Goal: Information Seeking & Learning: Learn about a topic

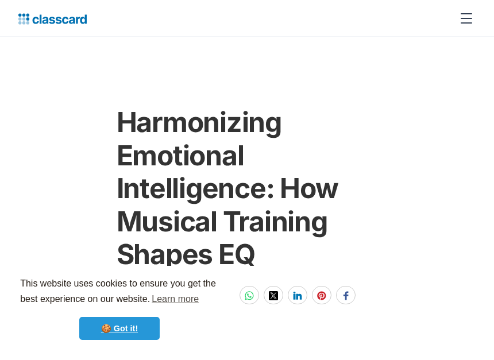
click at [128, 326] on link "🍪 Got it!" at bounding box center [119, 328] width 80 height 23
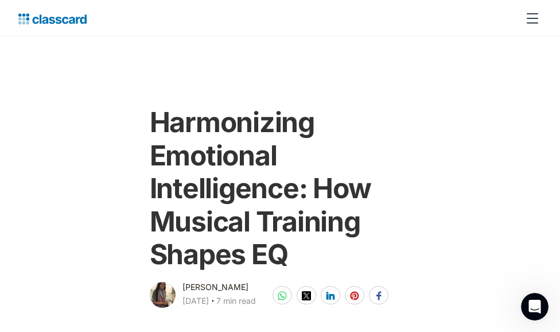
click at [410, 67] on main "Harmonizing Emotional Intelligence: How Musical Training Shapes EQ [PERSON_NAME…" at bounding box center [280, 173] width 560 height 273
drag, startPoint x: 259, startPoint y: 203, endPoint x: 280, endPoint y: 206, distance: 20.3
click at [280, 206] on h1 "Harmonizing Emotional Intelligence: How Musical Training Shapes EQ" at bounding box center [280, 188] width 261 height 165
drag, startPoint x: 280, startPoint y: 206, endPoint x: 261, endPoint y: 205, distance: 18.4
click at [261, 205] on h1 "Harmonizing Emotional Intelligence: How Musical Training Shapes EQ" at bounding box center [280, 188] width 261 height 165
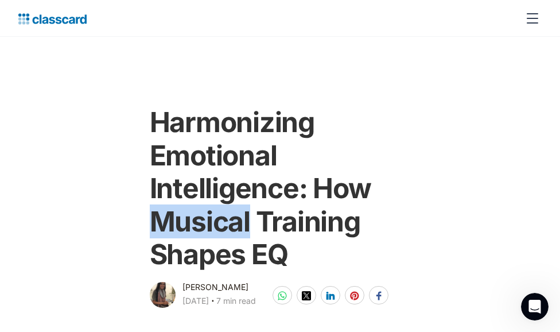
drag, startPoint x: 190, startPoint y: 200, endPoint x: 302, endPoint y: 214, distance: 112.8
click at [302, 214] on h1 "Harmonizing Emotional Intelligence: How Musical Training Shapes EQ" at bounding box center [280, 188] width 261 height 165
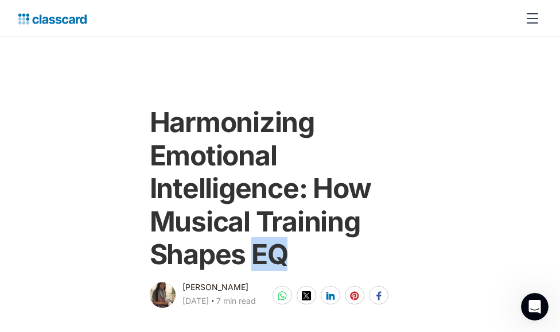
drag, startPoint x: 236, startPoint y: 243, endPoint x: 272, endPoint y: 249, distance: 36.7
click at [272, 249] on h1 "Harmonizing Emotional Intelligence: How Musical Training Shapes EQ" at bounding box center [280, 188] width 261 height 165
drag, startPoint x: 272, startPoint y: 249, endPoint x: 247, endPoint y: 253, distance: 25.5
click at [247, 253] on h1 "Harmonizing Emotional Intelligence: How Musical Training Shapes EQ" at bounding box center [280, 188] width 261 height 165
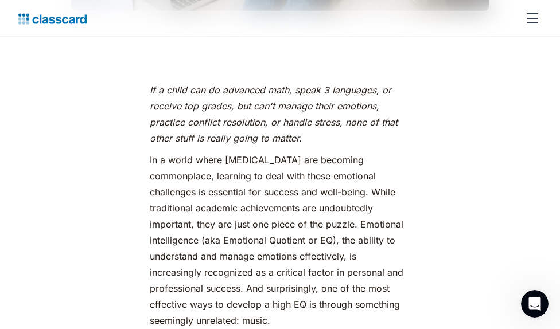
scroll to position [517, 0]
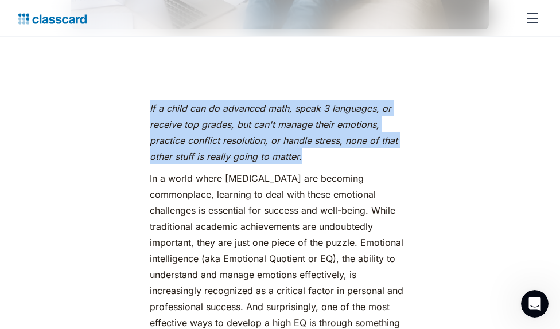
drag, startPoint x: 110, startPoint y: 96, endPoint x: 327, endPoint y: 134, distance: 219.6
click at [327, 134] on p "If a child can do advanced math, speak 3 languages, or receive top grades, but …" at bounding box center [280, 132] width 261 height 64
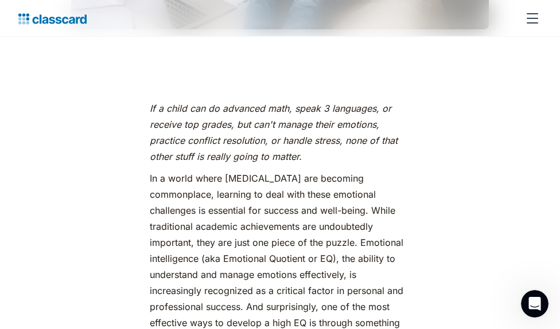
click at [371, 130] on p "If a child can do advanced math, speak 3 languages, or receive top grades, but …" at bounding box center [280, 132] width 261 height 64
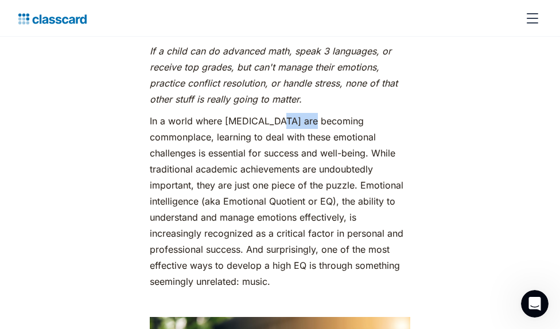
drag, startPoint x: 232, startPoint y: 96, endPoint x: 261, endPoint y: 94, distance: 28.8
click at [261, 113] on p "In a world where [MEDICAL_DATA] are becoming commonplace, learning to deal with…" at bounding box center [280, 201] width 261 height 177
click at [343, 113] on p "In a world where [MEDICAL_DATA] are becoming commonplace, learning to deal with…" at bounding box center [280, 201] width 261 height 177
drag, startPoint x: 232, startPoint y: 95, endPoint x: 262, endPoint y: 96, distance: 30.4
click at [262, 113] on p "In a world where [MEDICAL_DATA] are becoming commonplace, learning to deal with…" at bounding box center [280, 201] width 261 height 177
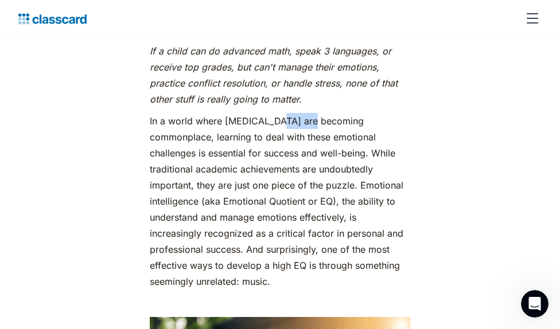
click at [235, 113] on p "In a world where [MEDICAL_DATA] are becoming commonplace, learning to deal with…" at bounding box center [280, 201] width 261 height 177
drag, startPoint x: 231, startPoint y: 95, endPoint x: 261, endPoint y: 94, distance: 29.3
click at [261, 113] on p "In a world where [MEDICAL_DATA] are becoming commonplace, learning to deal with…" at bounding box center [280, 201] width 261 height 177
drag, startPoint x: 306, startPoint y: 129, endPoint x: 359, endPoint y: 131, distance: 53.5
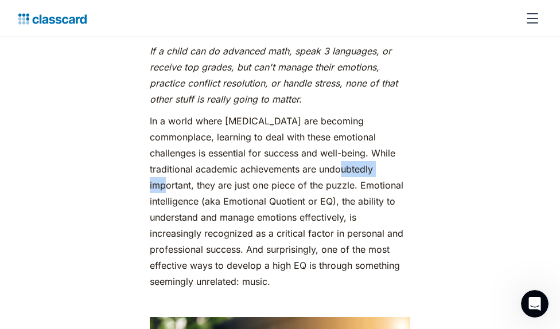
click at [360, 131] on p "In a world where [MEDICAL_DATA] are becoming commonplace, learning to deal with…" at bounding box center [280, 201] width 261 height 177
drag, startPoint x: 359, startPoint y: 131, endPoint x: 323, endPoint y: 130, distance: 36.8
click at [323, 130] on p "In a world where [MEDICAL_DATA] are becoming commonplace, learning to deal with…" at bounding box center [280, 201] width 261 height 177
drag, startPoint x: 304, startPoint y: 126, endPoint x: 358, endPoint y: 131, distance: 54.8
click at [358, 131] on p "In a world where [MEDICAL_DATA] are becoming commonplace, learning to deal with…" at bounding box center [280, 201] width 261 height 177
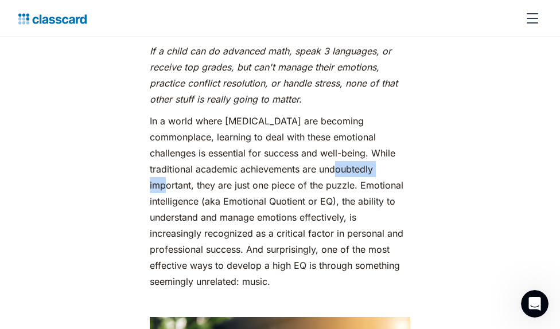
copy p "undoubtedly"
drag, startPoint x: 305, startPoint y: 127, endPoint x: 360, endPoint y: 129, distance: 54.5
click at [360, 129] on p "In a world where [MEDICAL_DATA] are becoming commonplace, learning to deal with…" at bounding box center [280, 201] width 261 height 177
drag, startPoint x: 362, startPoint y: 73, endPoint x: 337, endPoint y: 61, distance: 27.5
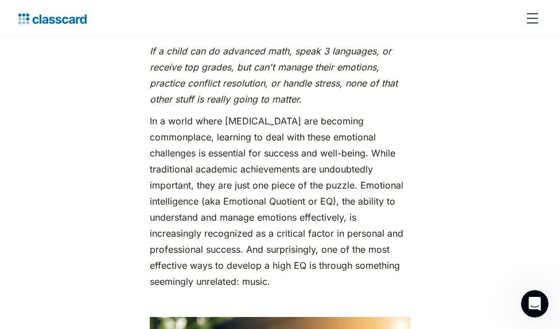
click at [362, 73] on p "If a child can do advanced math, speak 3 languages, or receive top grades, but …" at bounding box center [280, 75] width 261 height 64
drag, startPoint x: 230, startPoint y: 94, endPoint x: 265, endPoint y: 98, distance: 34.7
click at [265, 113] on p "In a world where [MEDICAL_DATA] are becoming commonplace, learning to deal with…" at bounding box center [280, 201] width 261 height 177
copy p "anxiety"
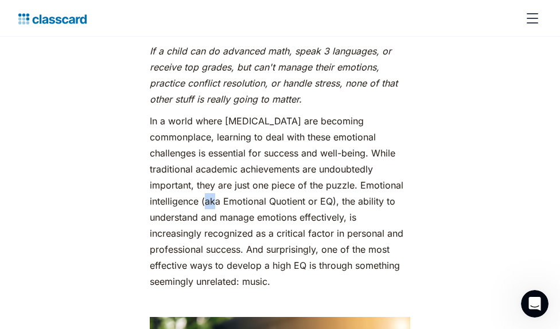
drag, startPoint x: 329, startPoint y: 143, endPoint x: 320, endPoint y: 146, distance: 9.6
click at [320, 146] on p "In a world where [MEDICAL_DATA] are becoming commonplace, learning to deal with…" at bounding box center [280, 201] width 261 height 177
drag, startPoint x: 399, startPoint y: 140, endPoint x: 435, endPoint y: 141, distance: 36.2
click at [411, 141] on p "In a world where [MEDICAL_DATA] are becoming commonplace, learning to deal with…" at bounding box center [280, 201] width 261 height 177
copy p "Quotient"
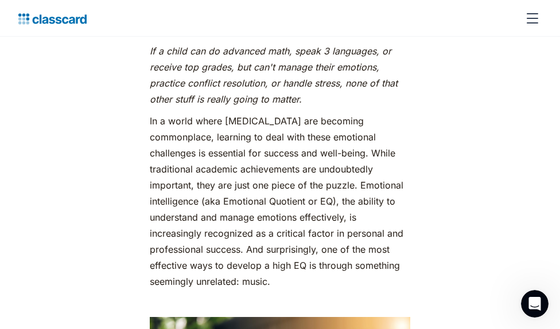
drag, startPoint x: 354, startPoint y: 144, endPoint x: 434, endPoint y: 142, distance: 79.8
click at [411, 142] on p "In a world where [MEDICAL_DATA] are becoming commonplace, learning to deal with…" at bounding box center [280, 201] width 261 height 177
click at [182, 154] on p "In a world where [MEDICAL_DATA] are becoming commonplace, learning to deal with…" at bounding box center [280, 201] width 261 height 177
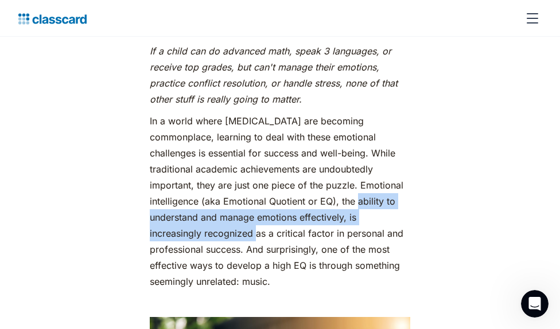
drag, startPoint x: 130, startPoint y: 157, endPoint x: 141, endPoint y: 174, distance: 20.7
click at [150, 174] on p "In a world where [MEDICAL_DATA] are becoming commonplace, learning to deal with…" at bounding box center [280, 201] width 261 height 177
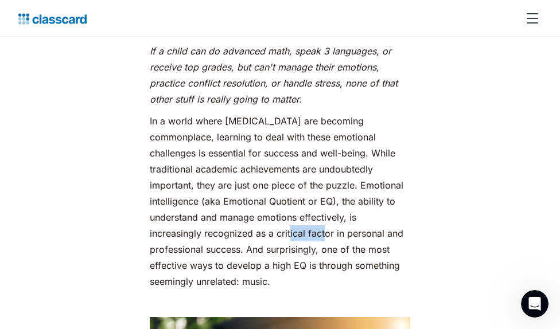
drag, startPoint x: 181, startPoint y: 173, endPoint x: 213, endPoint y: 172, distance: 31.6
click at [213, 172] on p "In a world where [MEDICAL_DATA] are becoming commonplace, learning to deal with…" at bounding box center [280, 201] width 261 height 177
drag, startPoint x: 195, startPoint y: 174, endPoint x: 158, endPoint y: 185, distance: 38.3
click at [158, 185] on p "In a world where [MEDICAL_DATA] are becoming commonplace, learning to deal with…" at bounding box center [280, 201] width 261 height 177
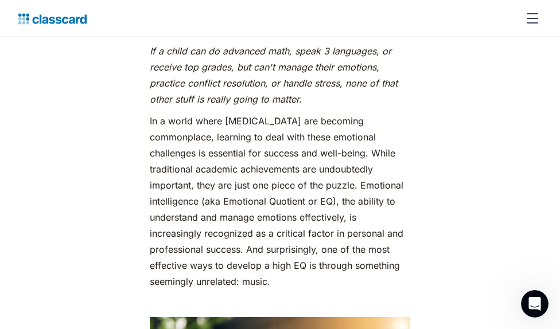
click at [337, 145] on p "In a world where [MEDICAL_DATA] are becoming commonplace, learning to deal with…" at bounding box center [280, 201] width 261 height 177
drag, startPoint x: 400, startPoint y: 141, endPoint x: 435, endPoint y: 144, distance: 35.1
click at [411, 144] on p "In a world where [MEDICAL_DATA] are becoming commonplace, learning to deal with…" at bounding box center [280, 201] width 261 height 177
drag, startPoint x: 396, startPoint y: 161, endPoint x: 479, endPoint y: 160, distance: 83.2
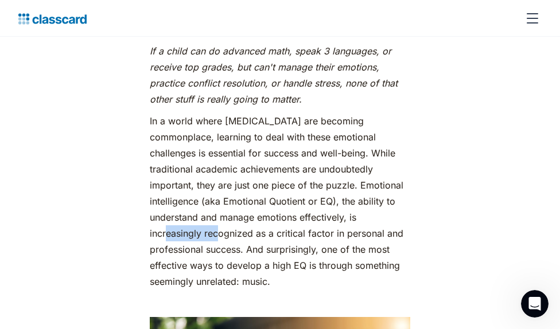
copy p "increasingly"
drag, startPoint x: 180, startPoint y: 177, endPoint x: 210, endPoint y: 176, distance: 29.3
click at [210, 176] on p "In a world where [MEDICAL_DATA] are becoming commonplace, learning to deal with…" at bounding box center [280, 201] width 261 height 177
copy p "critical"
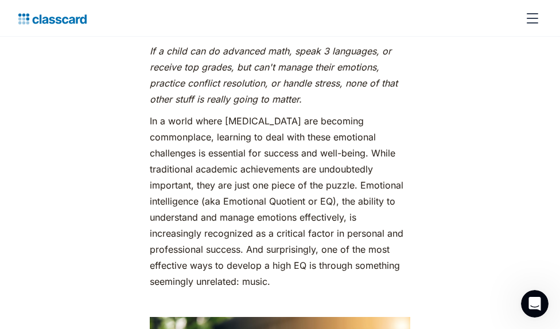
drag, startPoint x: 110, startPoint y: 190, endPoint x: 158, endPoint y: 197, distance: 48.2
click at [158, 197] on p "In a world where [MEDICAL_DATA] are becoming commonplace, learning to deal with…" at bounding box center [280, 201] width 261 height 177
copy p "surprisingly"
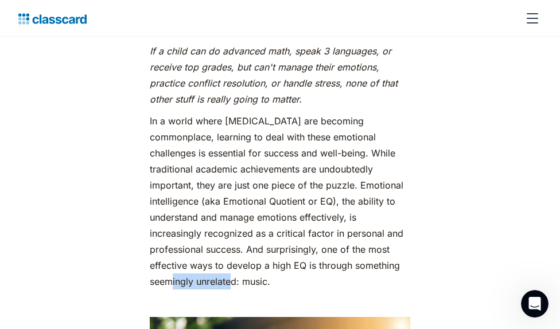
drag, startPoint x: 158, startPoint y: 210, endPoint x: 218, endPoint y: 203, distance: 60.0
click at [220, 203] on p "In a world where [MEDICAL_DATA] are becoming commonplace, learning to deal with…" at bounding box center [280, 201] width 261 height 177
drag, startPoint x: 218, startPoint y: 203, endPoint x: 371, endPoint y: 212, distance: 153.5
click at [371, 212] on p "In a world where [MEDICAL_DATA] are becoming commonplace, learning to deal with…" at bounding box center [280, 201] width 261 height 177
click at [244, 207] on p "In a world where [MEDICAL_DATA] are becoming commonplace, learning to deal with…" at bounding box center [280, 201] width 261 height 177
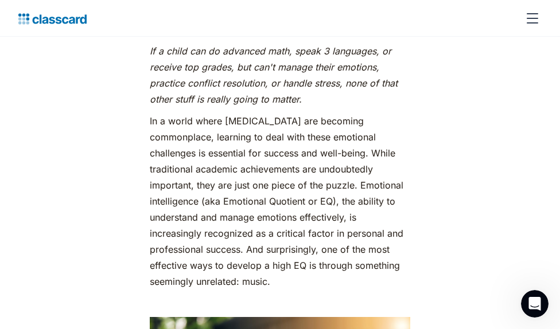
drag, startPoint x: 243, startPoint y: 207, endPoint x: 178, endPoint y: 211, distance: 65.6
click at [178, 211] on p "In a world where [MEDICAL_DATA] are becoming commonplace, learning to deal with…" at bounding box center [280, 201] width 261 height 177
drag, startPoint x: 156, startPoint y: 205, endPoint x: 201, endPoint y: 201, distance: 45.5
click at [201, 201] on p "In a world where [MEDICAL_DATA] are becoming commonplace, learning to deal with…" at bounding box center [280, 201] width 261 height 177
copy p "seemingly"
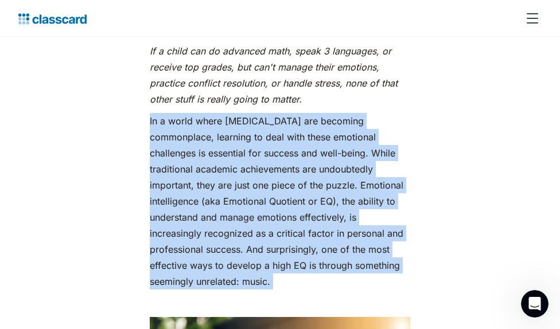
drag, startPoint x: 110, startPoint y: 93, endPoint x: 314, endPoint y: 219, distance: 239.9
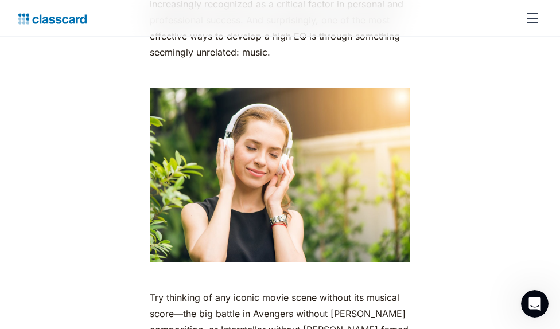
scroll to position [517, 0]
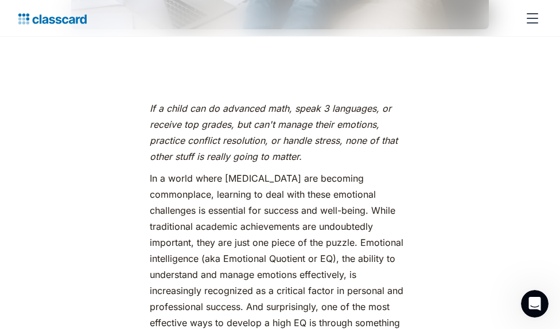
click at [235, 170] on p "In a world where [MEDICAL_DATA] are becoming commonplace, learning to deal with…" at bounding box center [280, 258] width 261 height 177
drag, startPoint x: 231, startPoint y: 152, endPoint x: 262, endPoint y: 147, distance: 30.8
click at [262, 170] on p "In a world where [MEDICAL_DATA] are becoming commonplace, learning to deal with…" at bounding box center [280, 258] width 261 height 177
click at [260, 187] on p "In a world where [MEDICAL_DATA] are becoming commonplace, learning to deal with…" at bounding box center [280, 258] width 261 height 177
drag, startPoint x: 229, startPoint y: 149, endPoint x: 263, endPoint y: 141, distance: 34.9
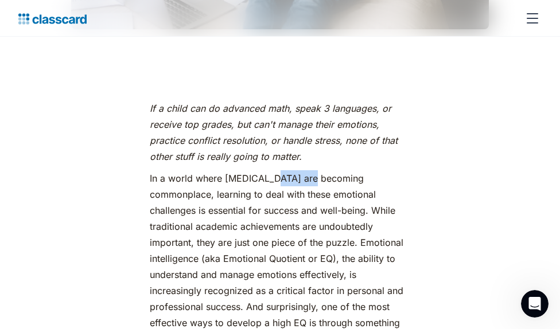
click at [226, 183] on p "In a world where [MEDICAL_DATA] are becoming commonplace, learning to deal with…" at bounding box center [280, 258] width 261 height 177
drag, startPoint x: 307, startPoint y: 185, endPoint x: 361, endPoint y: 191, distance: 54.9
click at [361, 191] on p "In a world where [MEDICAL_DATA] are becoming commonplace, learning to deal with…" at bounding box center [280, 258] width 261 height 177
click at [395, 204] on p "In a world where [MEDICAL_DATA] are becoming commonplace, learning to deal with…" at bounding box center [280, 258] width 261 height 177
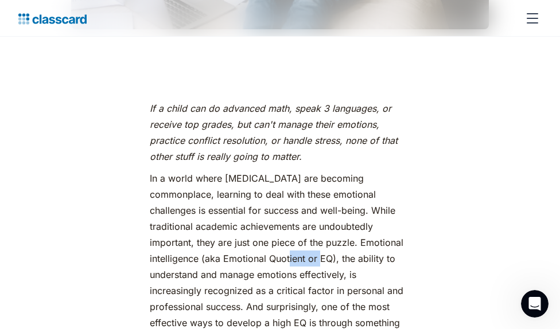
drag, startPoint x: 399, startPoint y: 200, endPoint x: 434, endPoint y: 199, distance: 35.0
click at [411, 199] on p "In a world where [MEDICAL_DATA] are becoming commonplace, learning to deal with…" at bounding box center [280, 258] width 261 height 177
click at [347, 205] on p "In a world where [MEDICAL_DATA] are becoming commonplace, learning to deal with…" at bounding box center [280, 258] width 261 height 177
drag, startPoint x: 335, startPoint y: 201, endPoint x: 348, endPoint y: 198, distance: 13.6
click at [348, 198] on p "In a world where [MEDICAL_DATA] are becoming commonplace, learning to deal with…" at bounding box center [280, 258] width 261 height 177
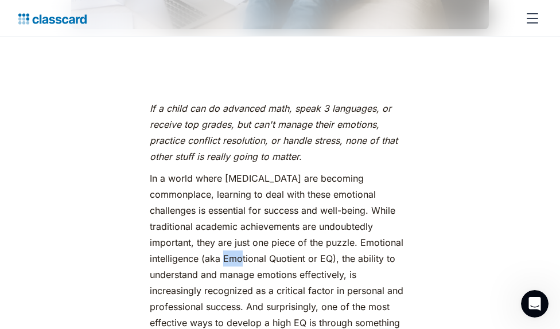
click at [339, 200] on p "In a world where [MEDICAL_DATA] are becoming commonplace, learning to deal with…" at bounding box center [280, 258] width 261 height 177
click at [295, 221] on p "In a world where [MEDICAL_DATA] are becoming commonplace, learning to deal with…" at bounding box center [280, 258] width 261 height 177
drag, startPoint x: 374, startPoint y: 217, endPoint x: 381, endPoint y: 220, distance: 7.2
click at [382, 219] on p "In a world where [MEDICAL_DATA] are becoming commonplace, learning to deal with…" at bounding box center [280, 258] width 261 height 177
drag, startPoint x: 381, startPoint y: 220, endPoint x: 336, endPoint y: 214, distance: 44.6
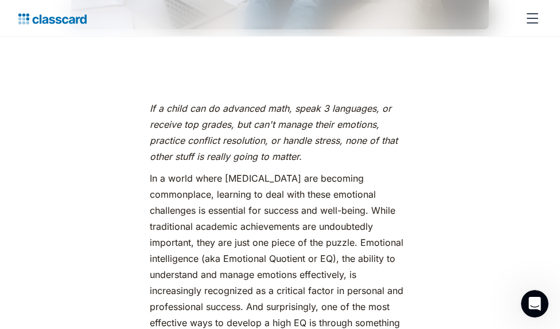
click at [336, 214] on p "In a world where [MEDICAL_DATA] are becoming commonplace, learning to deal with…" at bounding box center [280, 258] width 261 height 177
drag, startPoint x: 336, startPoint y: 218, endPoint x: 382, endPoint y: 215, distance: 46.0
click at [382, 215] on p "In a world where [MEDICAL_DATA] are becoming commonplace, learning to deal with…" at bounding box center [280, 258] width 261 height 177
drag, startPoint x: 396, startPoint y: 216, endPoint x: 449, endPoint y: 220, distance: 53.6
click at [411, 220] on p "In a world where [MEDICAL_DATA] are becoming commonplace, learning to deal with…" at bounding box center [280, 258] width 261 height 177
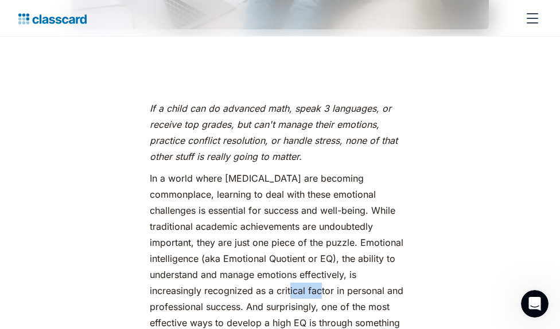
drag, startPoint x: 180, startPoint y: 234, endPoint x: 210, endPoint y: 235, distance: 29.9
click at [210, 235] on p "In a world where [MEDICAL_DATA] are becoming commonplace, learning to deal with…" at bounding box center [280, 258] width 261 height 177
drag, startPoint x: 107, startPoint y: 247, endPoint x: 119, endPoint y: 246, distance: 12.1
click at [150, 251] on p "In a world where [MEDICAL_DATA] are becoming commonplace, learning to deal with…" at bounding box center [280, 258] width 261 height 177
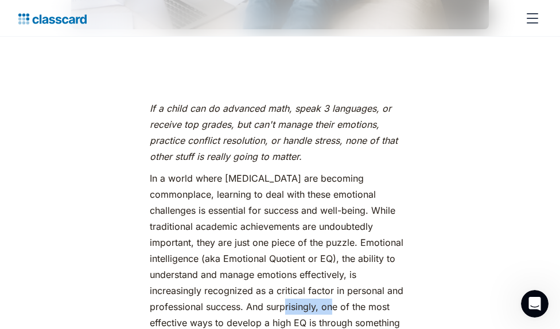
drag, startPoint x: 111, startPoint y: 248, endPoint x: 160, endPoint y: 250, distance: 48.8
click at [160, 250] on p "In a world where [MEDICAL_DATA] are becoming commonplace, learning to deal with…" at bounding box center [280, 258] width 261 height 177
drag, startPoint x: 157, startPoint y: 265, endPoint x: 277, endPoint y: 266, distance: 120.0
click at [277, 266] on p "In a world where [MEDICAL_DATA] are becoming commonplace, learning to deal with…" at bounding box center [280, 258] width 261 height 177
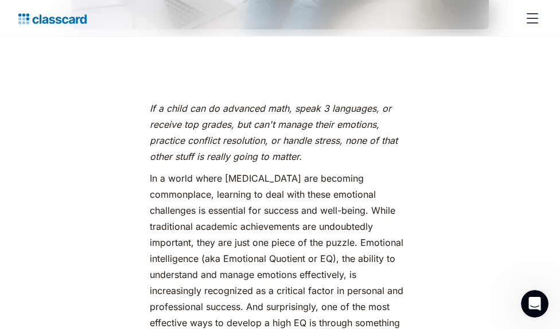
click at [329, 271] on p "In a world where [MEDICAL_DATA] are becoming commonplace, learning to deal with…" at bounding box center [280, 258] width 261 height 177
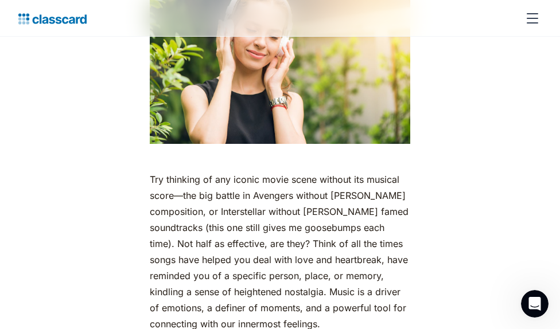
scroll to position [918, 0]
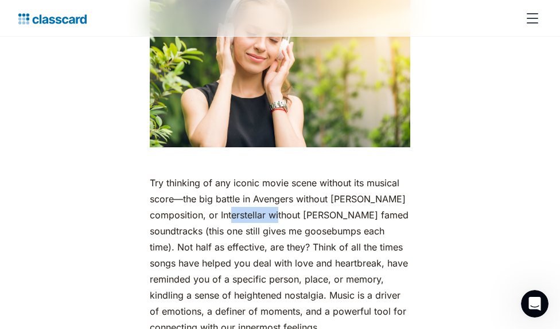
drag, startPoint x: 360, startPoint y: 178, endPoint x: 405, endPoint y: 181, distance: 44.3
click at [406, 179] on p "Try thinking of any iconic movie scene without its musical score—the big battle…" at bounding box center [280, 255] width 261 height 161
click at [255, 195] on p "Try thinking of any iconic movie scene without its musical score—the big battle…" at bounding box center [280, 255] width 261 height 161
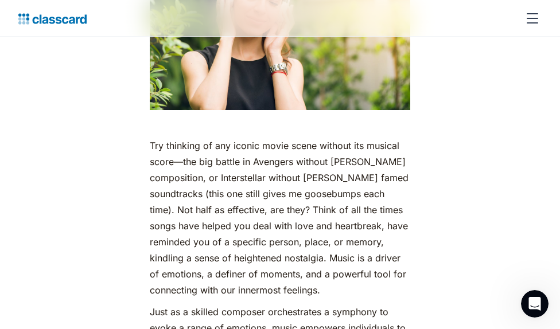
scroll to position [976, 0]
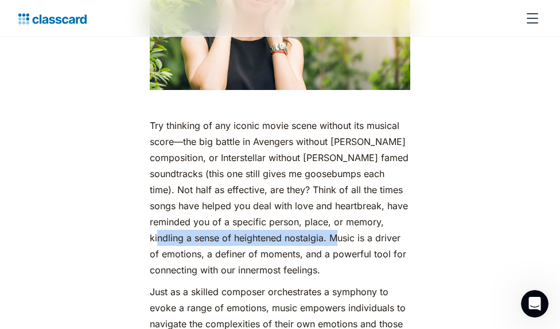
drag, startPoint x: 187, startPoint y: 188, endPoint x: 366, endPoint y: 185, distance: 178.5
click at [366, 185] on p "Try thinking of any iconic movie scene without its musical score—the big battle…" at bounding box center [280, 198] width 261 height 161
click at [187, 184] on p "Try thinking of any iconic movie scene without its musical score—the big battle…" at bounding box center [280, 198] width 261 height 161
drag, startPoint x: 189, startPoint y: 184, endPoint x: 368, endPoint y: 185, distance: 179.1
click at [368, 185] on p "Try thinking of any iconic movie scene without its musical score—the big battle…" at bounding box center [280, 198] width 261 height 161
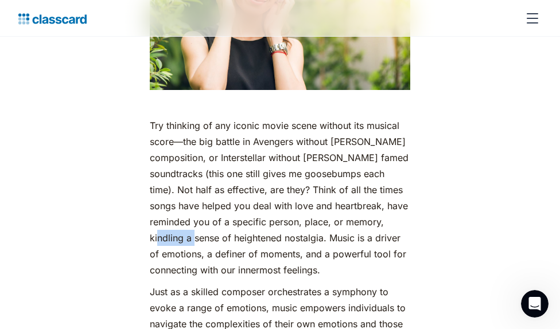
drag, startPoint x: 188, startPoint y: 183, endPoint x: 223, endPoint y: 183, distance: 35.0
click at [223, 183] on p "Try thinking of any iconic movie scene without its musical score—the big battle…" at bounding box center [280, 198] width 261 height 161
click at [240, 221] on p "Try thinking of any iconic movie scene without its musical score—the big battle…" at bounding box center [280, 198] width 261 height 161
drag, startPoint x: 360, startPoint y: 135, endPoint x: 422, endPoint y: 141, distance: 61.7
click at [411, 141] on p "Try thinking of any iconic movie scene without its musical score—the big battle…" at bounding box center [280, 198] width 261 height 161
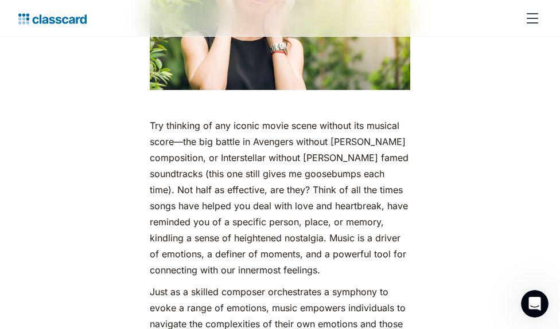
click at [317, 215] on p "Try thinking of any iconic movie scene without its musical score—the big battle…" at bounding box center [280, 198] width 261 height 161
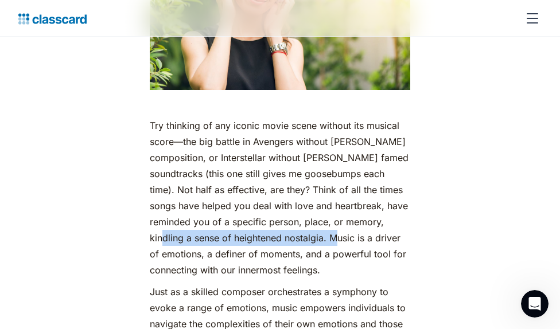
drag, startPoint x: 364, startPoint y: 184, endPoint x: 191, endPoint y: 188, distance: 174.0
click at [191, 188] on p "Try thinking of any iconic movie scene without its musical score—the big battle…" at bounding box center [280, 198] width 261 height 161
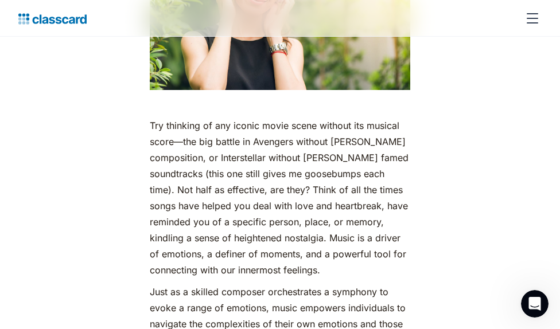
click at [284, 219] on p "Try thinking of any iconic movie scene without its musical score—the big battle…" at bounding box center [280, 198] width 261 height 161
drag, startPoint x: 153, startPoint y: 218, endPoint x: 101, endPoint y: 219, distance: 51.7
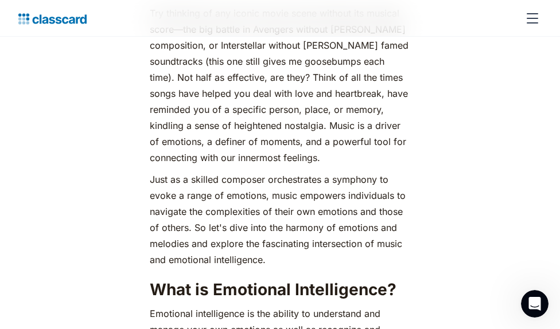
scroll to position [1091, 0]
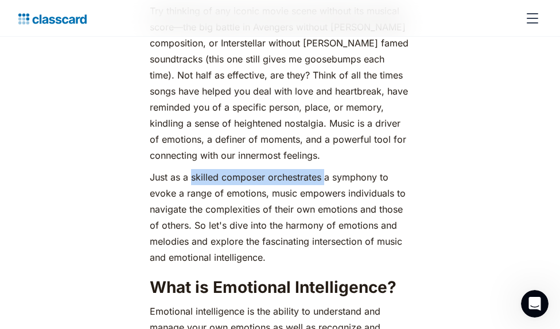
drag, startPoint x: 151, startPoint y: 122, endPoint x: 284, endPoint y: 126, distance: 133.2
click at [284, 169] on p "Just as a skilled composer orchestrates a symphony to evoke a range of emotions…" at bounding box center [280, 217] width 261 height 96
click at [282, 169] on p "Just as a skilled composer orchestrates a symphony to evoke a range of emotions…" at bounding box center [280, 217] width 261 height 96
drag, startPoint x: 150, startPoint y: 123, endPoint x: 178, endPoint y: 122, distance: 27.6
click at [178, 169] on p "Just as a skilled composer orchestrates a symphony to evoke a range of emotions…" at bounding box center [280, 217] width 261 height 96
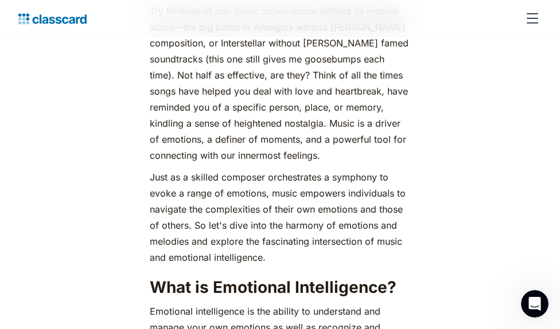
drag, startPoint x: 178, startPoint y: 122, endPoint x: 119, endPoint y: 121, distance: 58.6
click at [150, 169] on p "Just as a skilled composer orchestrates a symphony to evoke a range of emotions…" at bounding box center [280, 217] width 261 height 96
drag, startPoint x: 110, startPoint y: 125, endPoint x: 132, endPoint y: 127, distance: 22.0
click at [150, 169] on p "Just as a skilled composer orchestrates a symphony to evoke a range of emotions…" at bounding box center [280, 217] width 261 height 96
drag, startPoint x: 132, startPoint y: 127, endPoint x: 63, endPoint y: 112, distance: 71.2
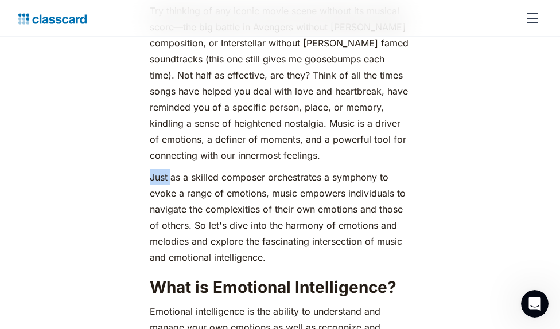
drag, startPoint x: 293, startPoint y: 141, endPoint x: 332, endPoint y: 149, distance: 39.8
click at [328, 169] on p "Just as a skilled composer orchestrates a symphony to evoke a range of emotions…" at bounding box center [280, 217] width 261 height 96
click at [294, 169] on p "Just as a skilled composer orchestrates a symphony to evoke a range of emotions…" at bounding box center [280, 217] width 261 height 96
drag, startPoint x: 227, startPoint y: 123, endPoint x: 282, endPoint y: 125, distance: 55.1
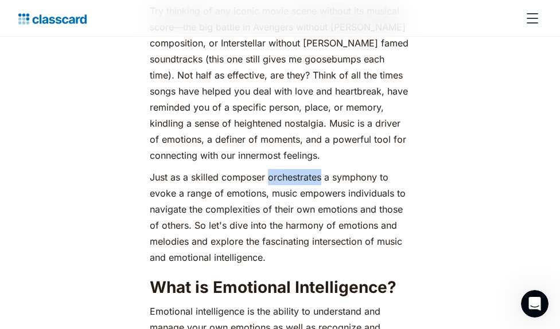
click at [282, 169] on p "Just as a skilled composer orchestrates a symphony to evoke a range of emotions…" at bounding box center [280, 217] width 261 height 96
click at [380, 169] on p "Just as a skilled composer orchestrates a symphony to evoke a range of emotions…" at bounding box center [280, 217] width 261 height 96
drag, startPoint x: 345, startPoint y: 139, endPoint x: 401, endPoint y: 143, distance: 56.4
click at [401, 169] on p "Just as a skilled composer orchestrates a symphony to evoke a range of emotions…" at bounding box center [280, 217] width 261 height 96
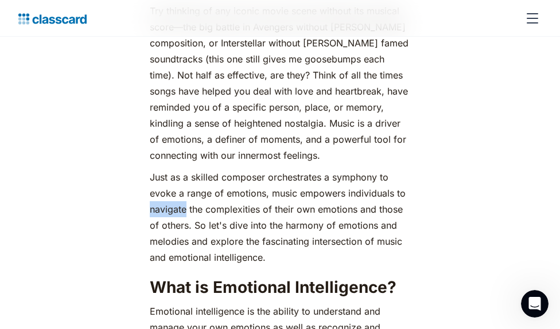
drag, startPoint x: 290, startPoint y: 138, endPoint x: 328, endPoint y: 140, distance: 37.4
click at [328, 169] on p "Just as a skilled composer orchestrates a symphony to evoke a range of emotions…" at bounding box center [280, 217] width 261 height 96
drag, startPoint x: 328, startPoint y: 140, endPoint x: 278, endPoint y: 187, distance: 67.8
click at [278, 187] on p "Just as a skilled composer orchestrates a symphony to evoke a range of emotions…" at bounding box center [280, 217] width 261 height 96
drag, startPoint x: 298, startPoint y: 153, endPoint x: 313, endPoint y: 151, distance: 14.5
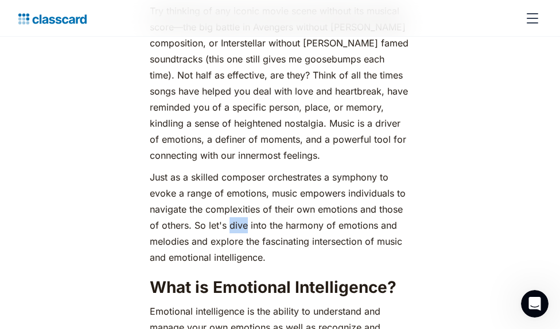
click at [313, 169] on p "Just as a skilled composer orchestrates a symphony to evoke a range of emotions…" at bounding box center [280, 217] width 261 height 96
click at [283, 192] on p "Just as a skilled composer orchestrates a symphony to evoke a range of emotions…" at bounding box center [280, 217] width 261 height 96
drag, startPoint x: 239, startPoint y: 171, endPoint x: 287, endPoint y: 175, distance: 47.8
click at [287, 175] on p "Just as a skilled composer orchestrates a symphony to evoke a range of emotions…" at bounding box center [280, 217] width 261 height 96
click at [355, 185] on p "Just as a skilled composer orchestrates a symphony to evoke a range of emotions…" at bounding box center [280, 217] width 261 height 96
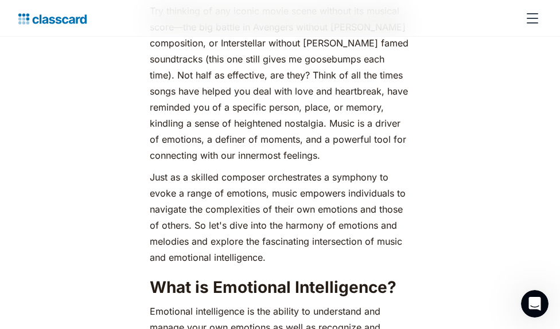
click at [289, 177] on p "Just as a skilled composer orchestrates a symphony to evoke a range of emotions…" at bounding box center [280, 217] width 261 height 96
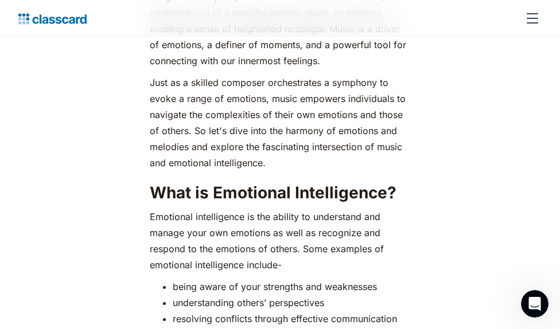
scroll to position [1205, 0]
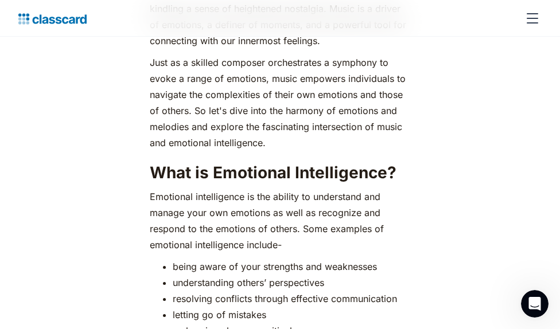
drag, startPoint x: 230, startPoint y: 197, endPoint x: 297, endPoint y: 197, distance: 67.2
click at [297, 275] on li "understanding others’ perspectives" at bounding box center [292, 283] width 238 height 16
drag, startPoint x: 176, startPoint y: 214, endPoint x: 215, endPoint y: 216, distance: 39.1
click at [215, 291] on li "resolving conflicts through effective communication" at bounding box center [292, 299] width 238 height 16
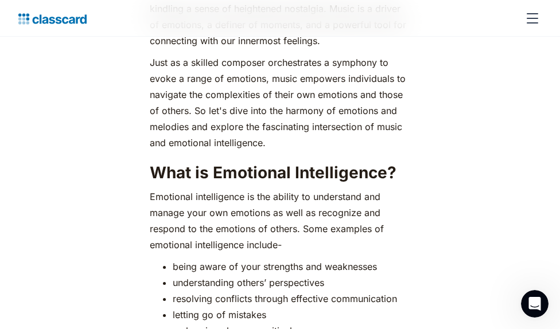
drag, startPoint x: 215, startPoint y: 216, endPoint x: 342, endPoint y: 245, distance: 130.1
click at [342, 323] on li "embracing change positively" at bounding box center [292, 331] width 238 height 16
drag, startPoint x: 133, startPoint y: 246, endPoint x: 174, endPoint y: 249, distance: 41.4
click at [174, 323] on li "embracing change positively" at bounding box center [292, 331] width 238 height 16
drag, startPoint x: 174, startPoint y: 249, endPoint x: 81, endPoint y: 255, distance: 93.8
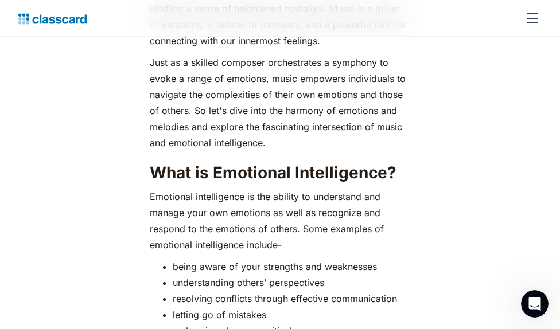
drag, startPoint x: 230, startPoint y: 199, endPoint x: 290, endPoint y: 197, distance: 60.9
click at [290, 275] on li "understanding others’ perspectives" at bounding box center [292, 283] width 238 height 16
drag, startPoint x: 176, startPoint y: 215, endPoint x: 211, endPoint y: 214, distance: 35.6
click at [211, 291] on li "resolving conflicts through effective communication" at bounding box center [292, 299] width 238 height 16
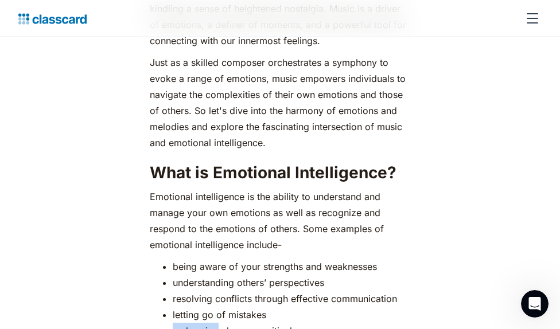
drag, startPoint x: 132, startPoint y: 246, endPoint x: 179, endPoint y: 246, distance: 47.1
click at [179, 323] on li "embracing change positively" at bounding box center [292, 331] width 238 height 16
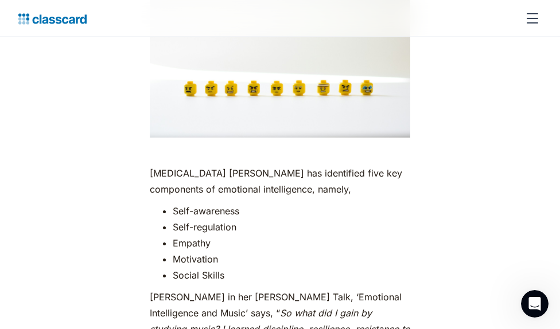
scroll to position [1665, 0]
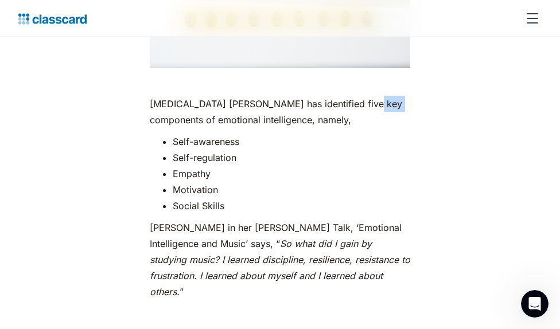
drag, startPoint x: 317, startPoint y: 70, endPoint x: 339, endPoint y: 73, distance: 22.1
click at [339, 96] on p "[MEDICAL_DATA] [PERSON_NAME] has identified five key components of emotional in…" at bounding box center [280, 112] width 261 height 32
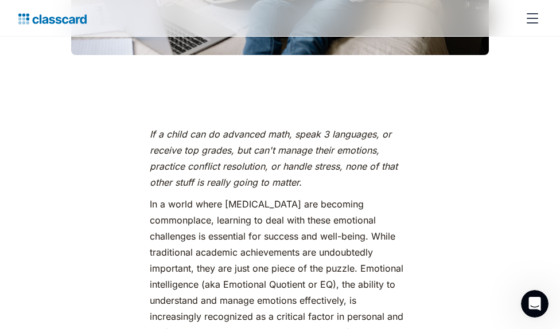
scroll to position [517, 0]
